Goal: Task Accomplishment & Management: Use online tool/utility

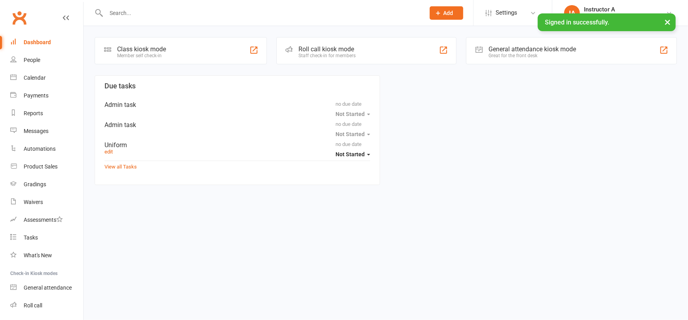
click at [324, 43] on div "Roll call kiosk mode Staff check-in for members" at bounding box center [367, 50] width 181 height 27
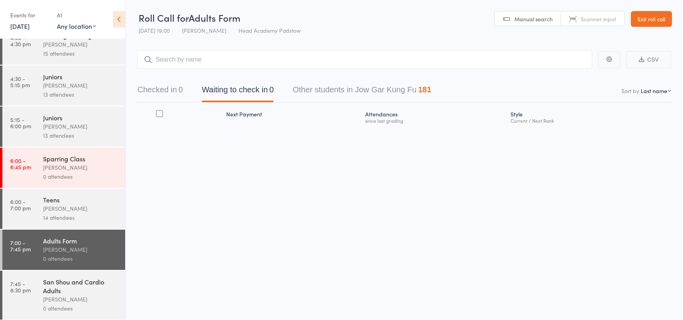
scroll to position [67, 0]
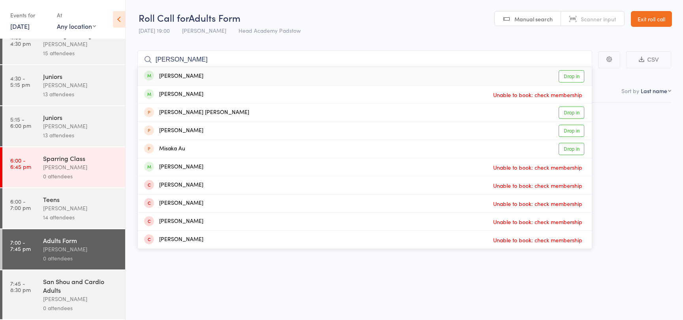
type input "mika"
click at [566, 75] on link "Drop in" at bounding box center [571, 76] width 26 height 12
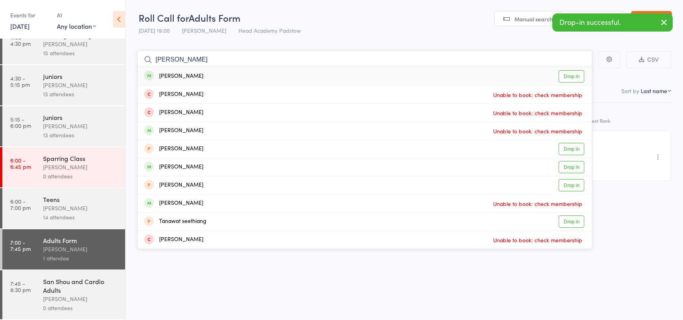
type input "tania s"
click at [564, 73] on link "Drop in" at bounding box center [571, 76] width 26 height 12
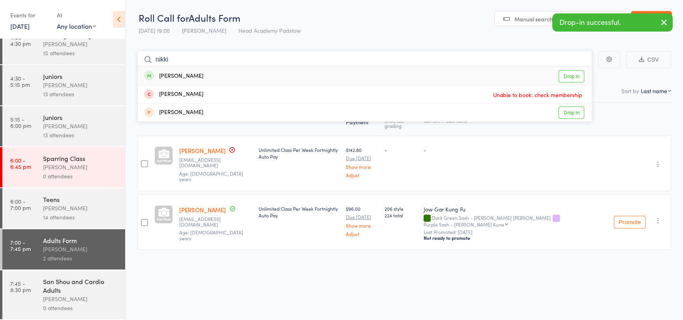
type input "nikki"
click at [567, 73] on link "Drop in" at bounding box center [571, 76] width 26 height 12
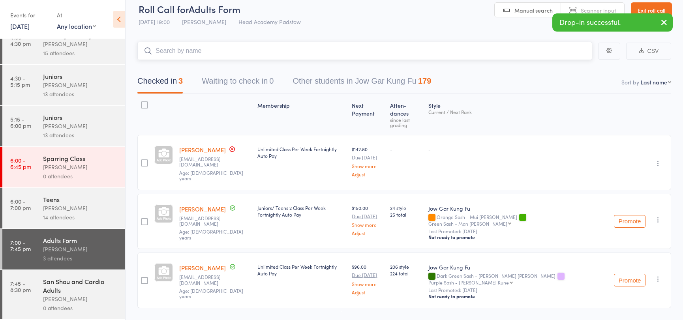
scroll to position [13, 0]
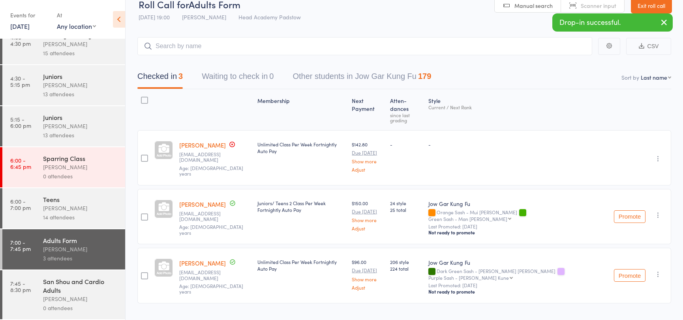
click at [66, 296] on div "James Agius" at bounding box center [80, 298] width 75 height 9
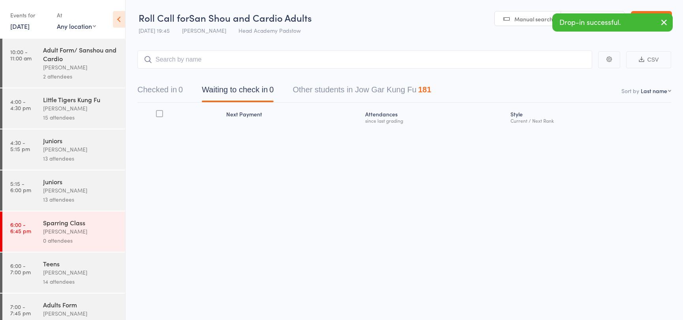
scroll to position [67, 0]
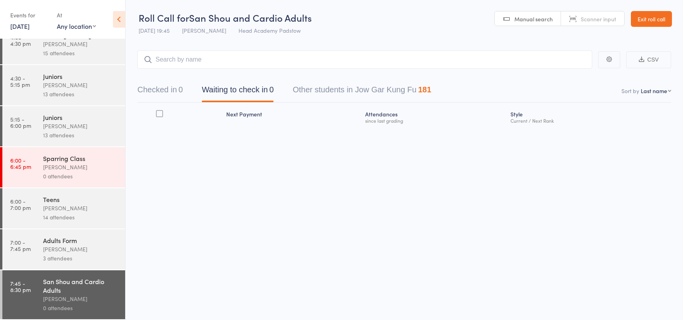
click at [324, 61] on input "search" at bounding box center [364, 60] width 455 height 18
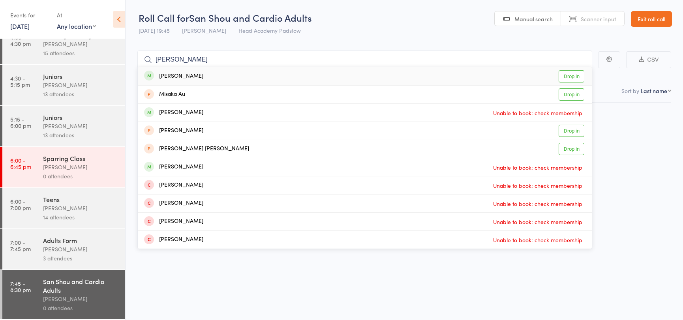
type input "mika a"
click at [569, 76] on link "Drop in" at bounding box center [571, 76] width 26 height 12
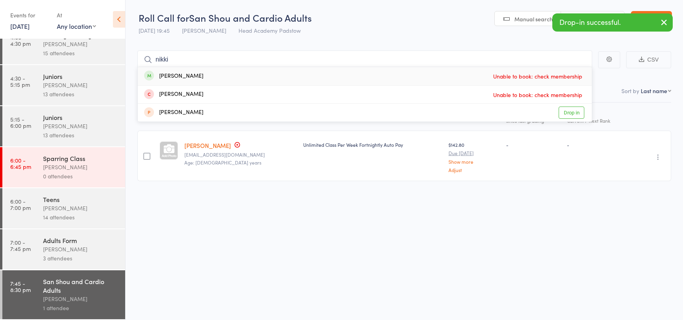
click at [432, 24] on header "Roll Call for San Shou and Cardio Adults 10 Oct 19:45 James Agius Head Academy …" at bounding box center [403, 19] width 557 height 39
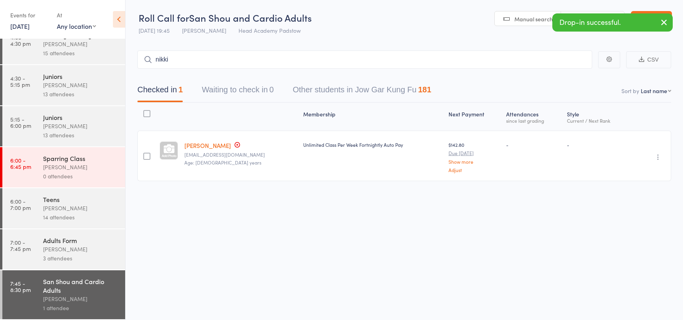
click at [401, 50] on main "nikki CSV Checked in 1 Waiting to check in 0 Other students in Jow Gar Kung Fu …" at bounding box center [403, 128] width 557 height 178
click at [395, 52] on input "nikki" at bounding box center [364, 60] width 455 height 18
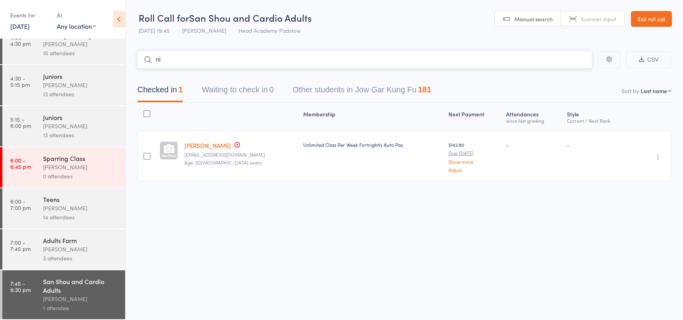
type input "n"
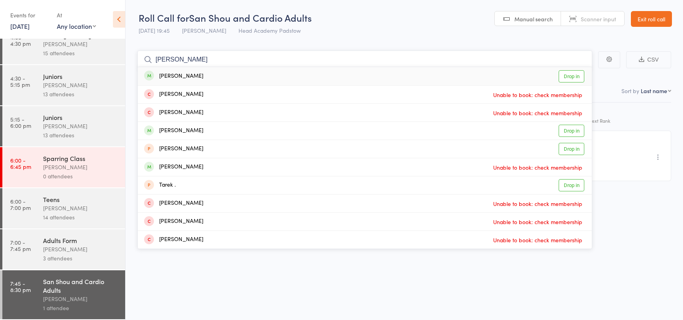
type input "tania"
drag, startPoint x: 571, startPoint y: 75, endPoint x: 460, endPoint y: 53, distance: 113.0
click at [571, 75] on link "Drop in" at bounding box center [571, 76] width 26 height 12
